Goal: Task Accomplishment & Management: Use online tool/utility

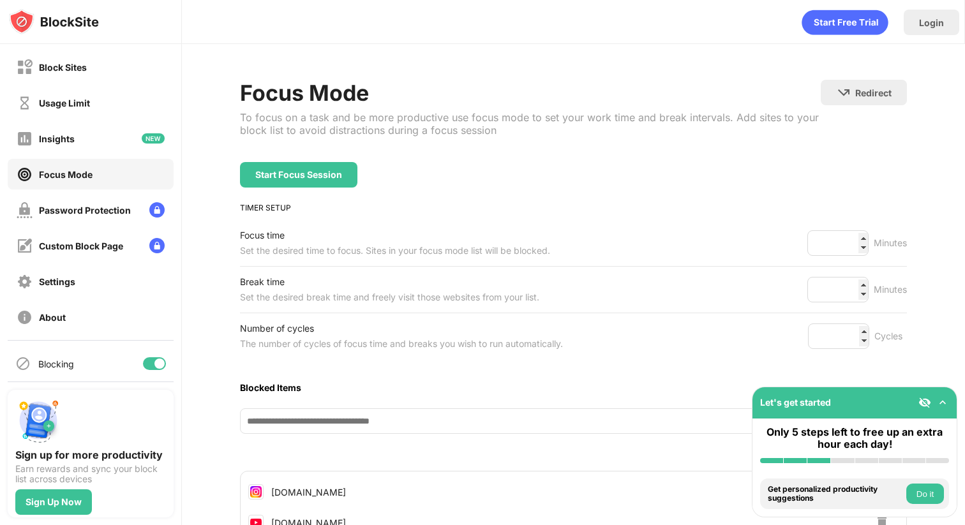
scroll to position [117, 0]
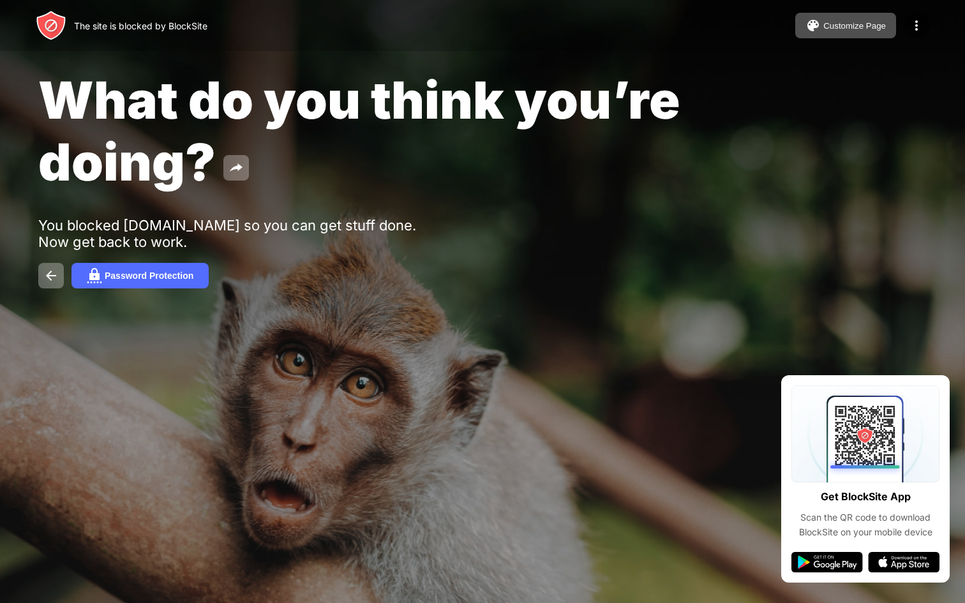
click at [354, 151] on div "What do you think you’re doing?" at bounding box center [393, 131] width 711 height 124
